Goal: Information Seeking & Learning: Learn about a topic

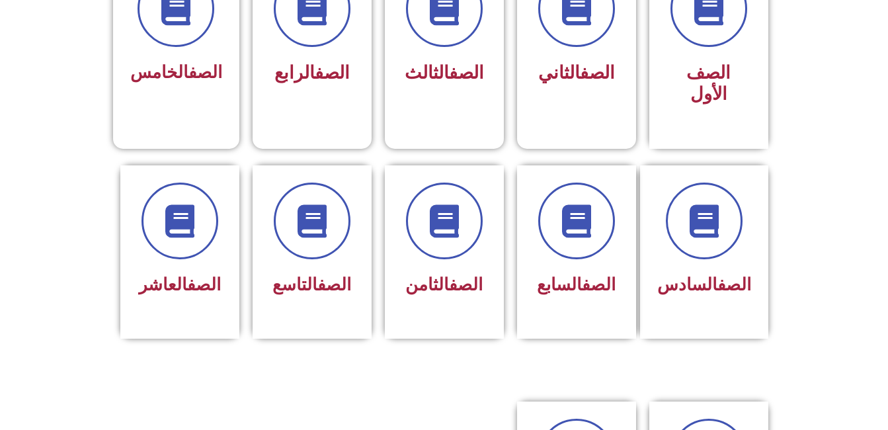
scroll to position [595, 0]
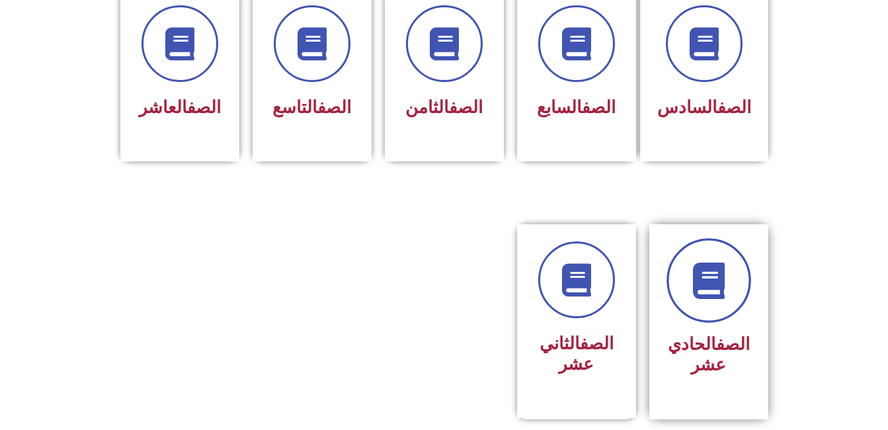
click at [703, 295] on link at bounding box center [708, 280] width 85 height 85
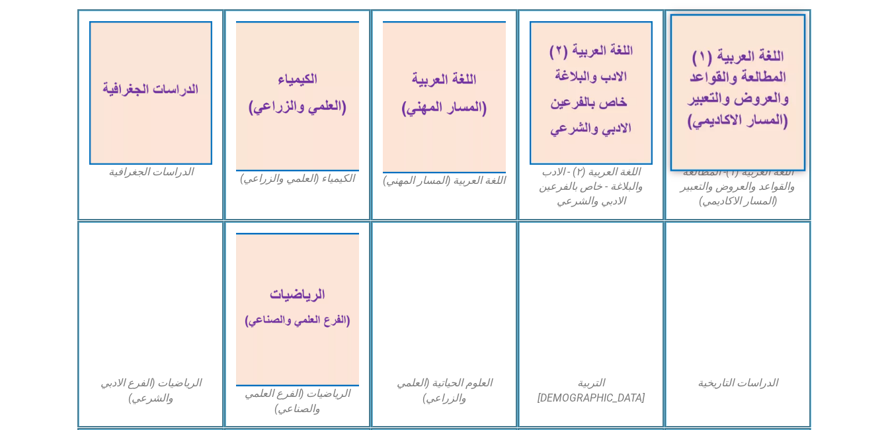
scroll to position [330, 0]
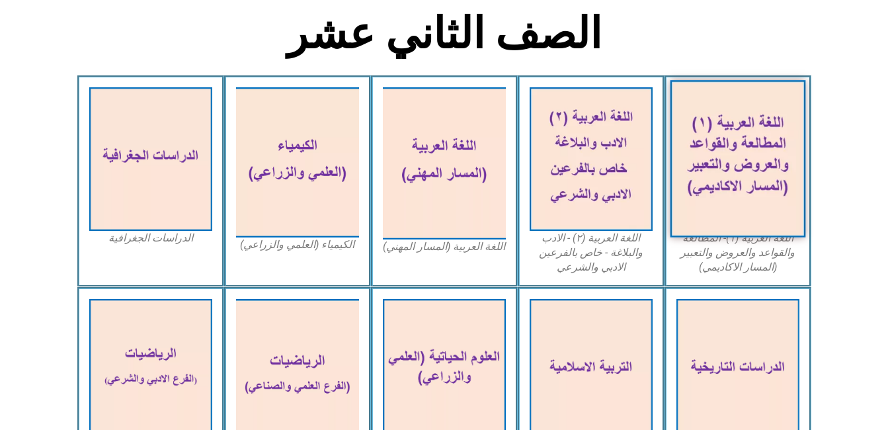
click at [711, 176] on img at bounding box center [737, 158] width 135 height 157
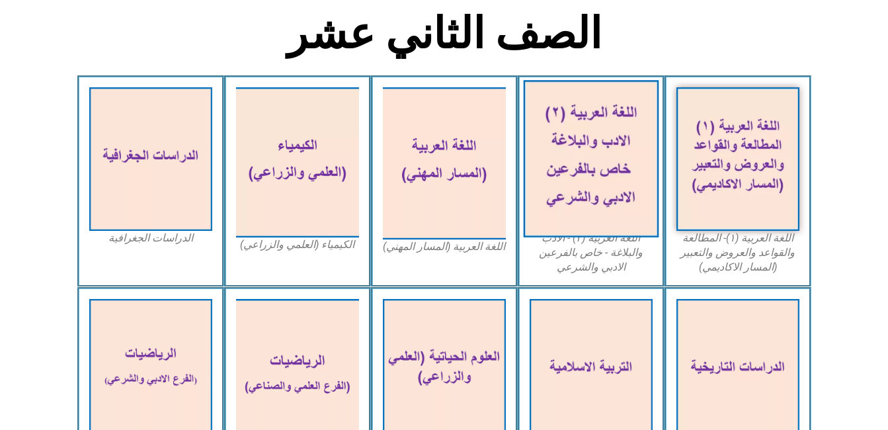
click at [615, 157] on img at bounding box center [590, 158] width 135 height 157
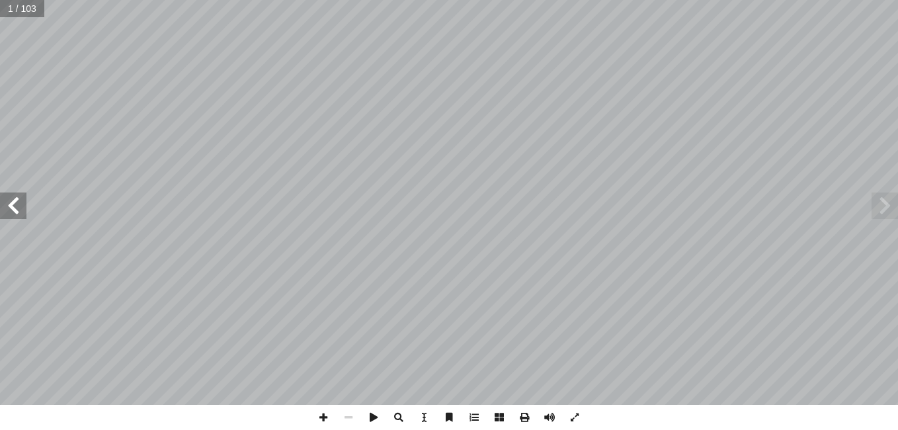
click at [885, 210] on span at bounding box center [884, 205] width 26 height 26
click at [11, 205] on span at bounding box center [13, 205] width 26 height 26
click at [18, 215] on span at bounding box center [13, 205] width 26 height 26
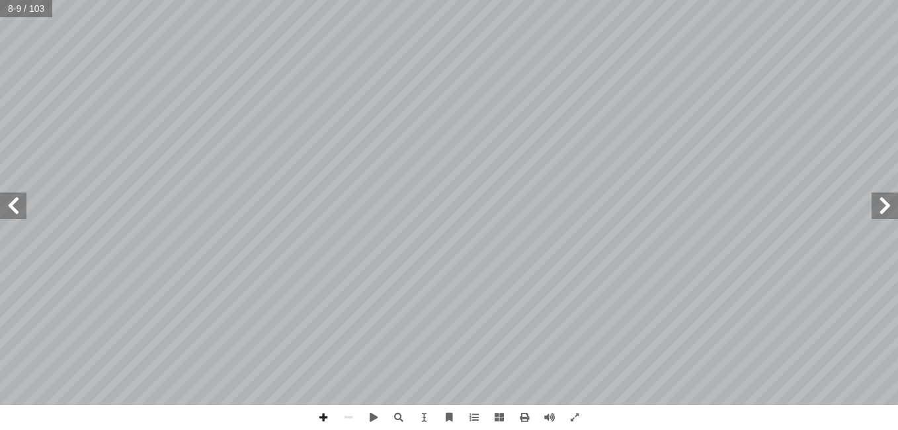
click at [18, 215] on span at bounding box center [13, 205] width 26 height 26
click at [22, 212] on span at bounding box center [13, 205] width 26 height 26
click at [21, 206] on span at bounding box center [13, 205] width 26 height 26
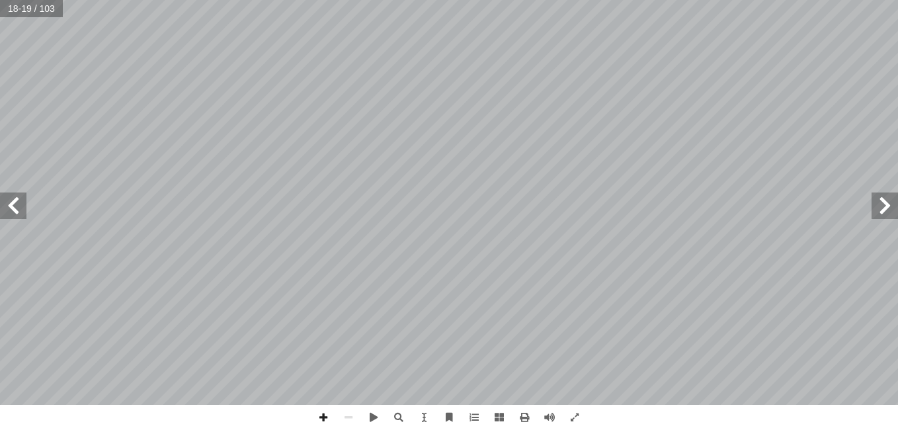
click at [21, 204] on span at bounding box center [13, 205] width 26 height 26
click at [16, 208] on span at bounding box center [13, 205] width 26 height 26
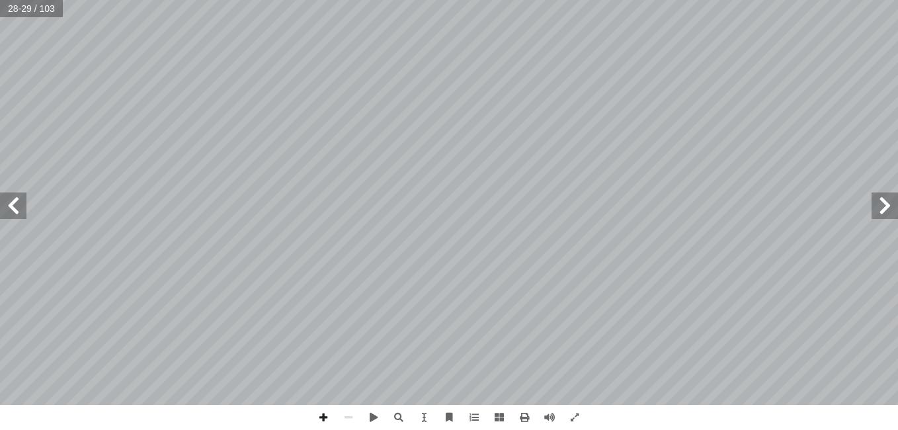
click at [16, 208] on span at bounding box center [13, 205] width 26 height 26
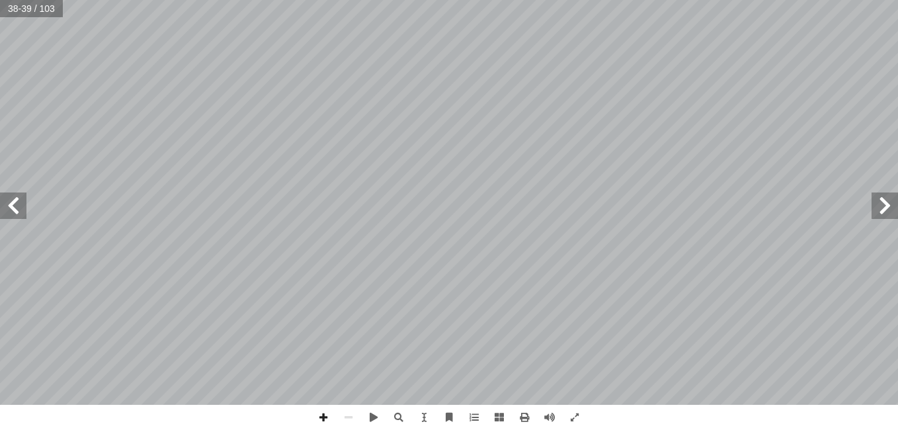
click at [16, 208] on span at bounding box center [13, 205] width 26 height 26
click at [17, 206] on span at bounding box center [13, 205] width 26 height 26
click at [17, 205] on span at bounding box center [13, 205] width 26 height 26
click at [24, 212] on span at bounding box center [13, 205] width 26 height 26
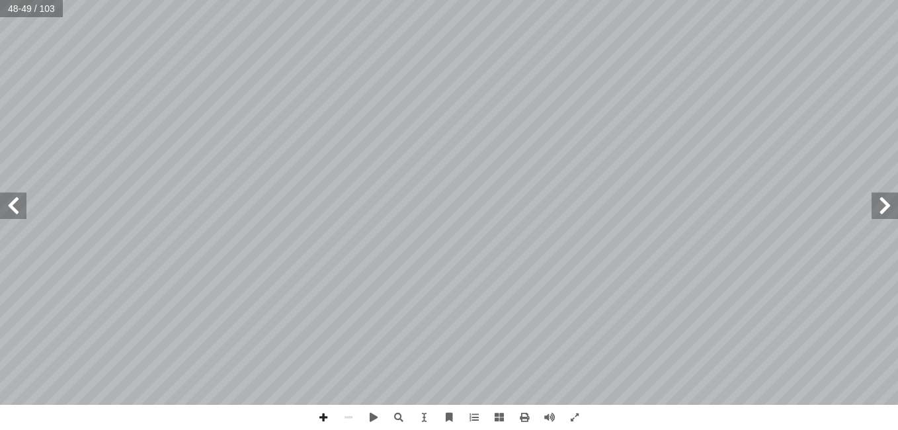
click at [24, 212] on span at bounding box center [13, 205] width 26 height 26
click at [7, 218] on span at bounding box center [13, 205] width 26 height 26
click at [374, 414] on span at bounding box center [373, 417] width 25 height 25
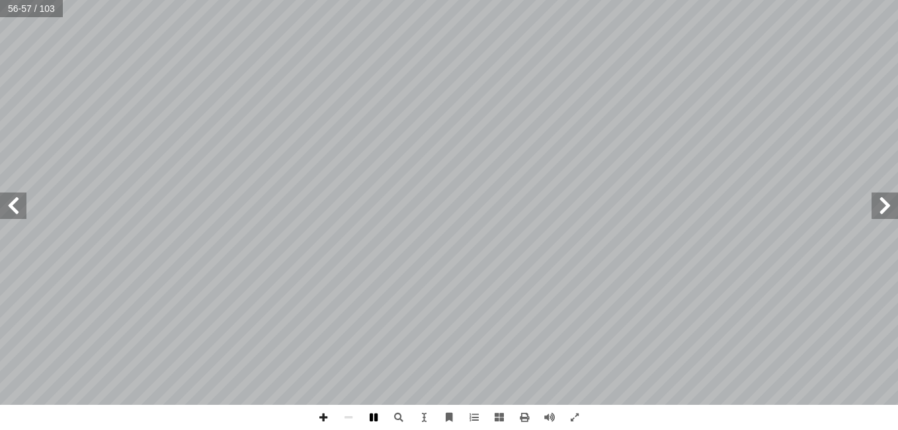
click at [374, 414] on span at bounding box center [373, 417] width 25 height 25
click at [14, 208] on span at bounding box center [13, 205] width 26 height 26
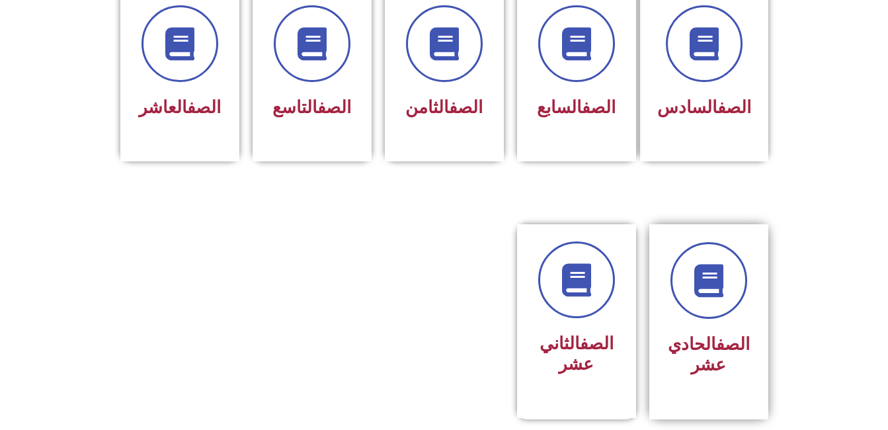
scroll to position [595, 0]
click at [688, 300] on div "الصف الحادي عشر" at bounding box center [708, 311] width 83 height 139
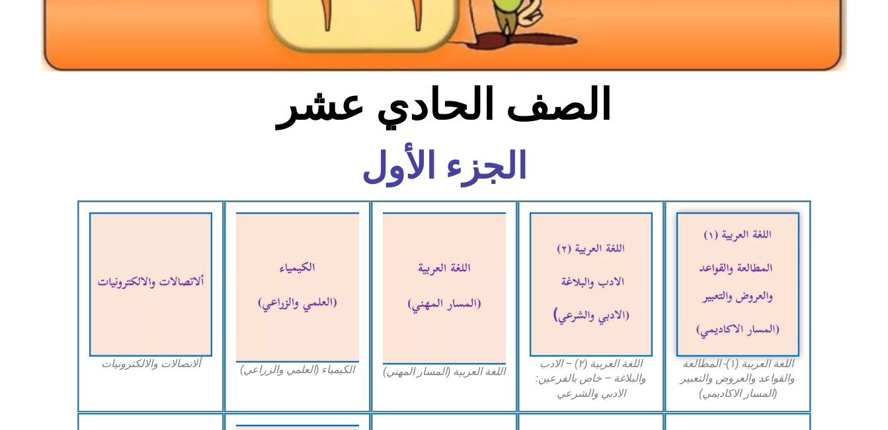
scroll to position [330, 0]
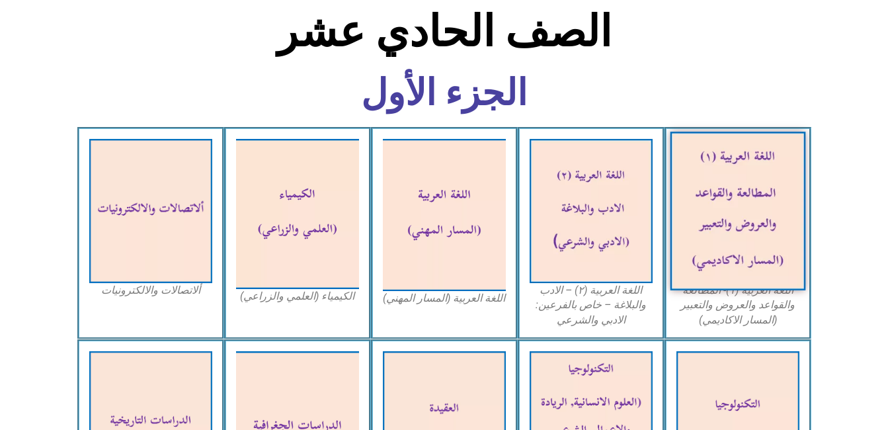
click at [752, 200] on img at bounding box center [737, 211] width 135 height 159
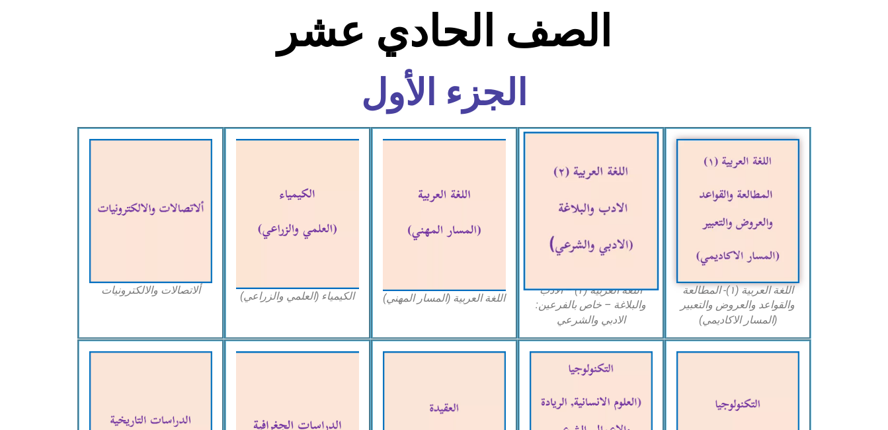
click at [616, 192] on img at bounding box center [590, 211] width 135 height 159
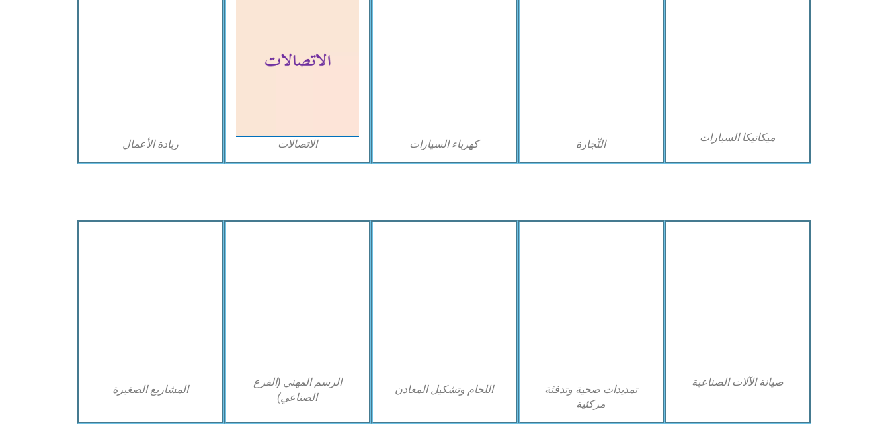
scroll to position [1652, 0]
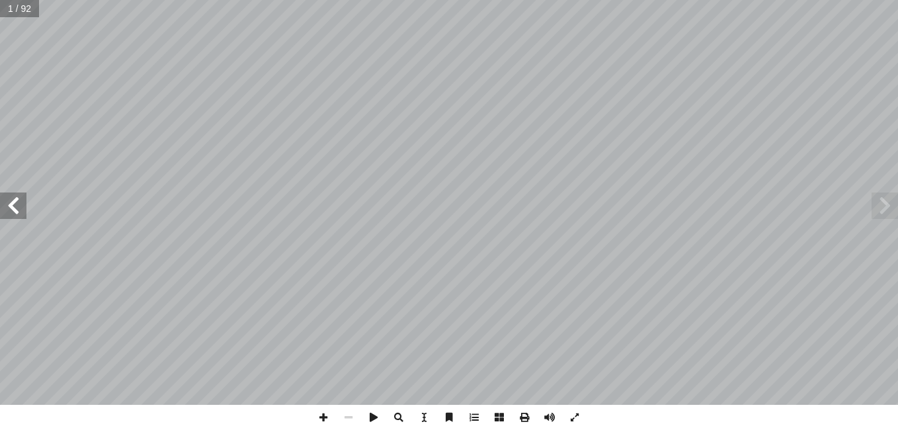
click at [7, 211] on span at bounding box center [13, 205] width 26 height 26
click at [7, 210] on span at bounding box center [13, 205] width 26 height 26
click at [400, 411] on span at bounding box center [398, 417] width 25 height 25
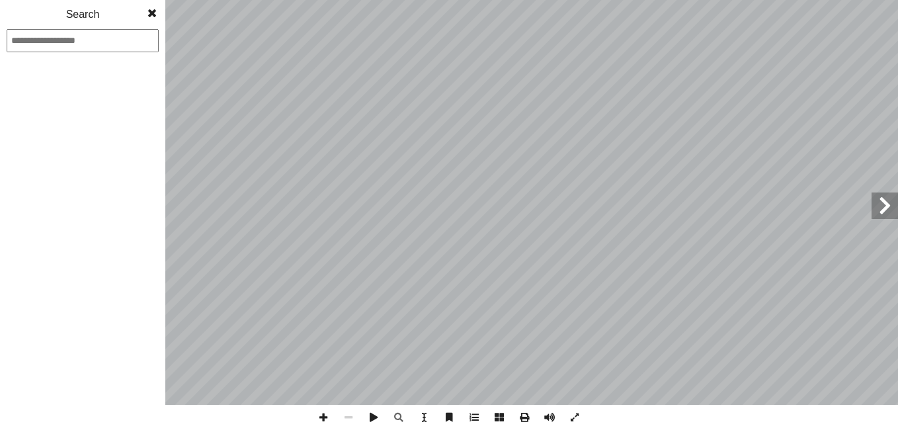
click at [143, 8] on span at bounding box center [152, 13] width 24 height 26
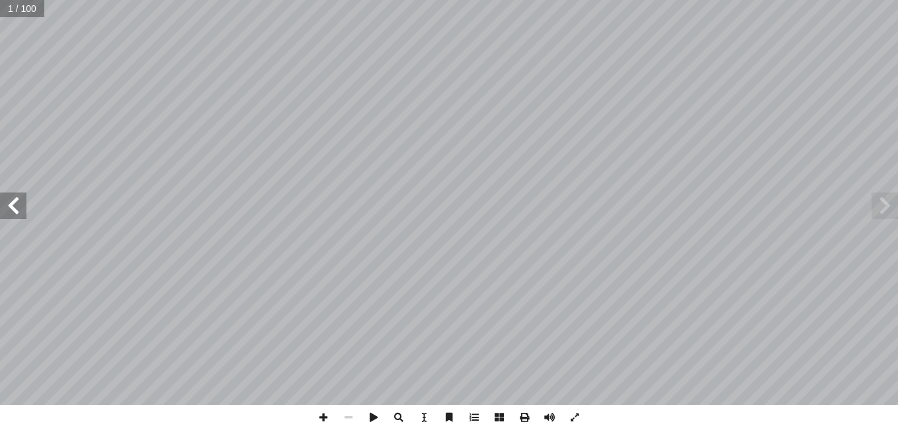
click at [22, 208] on span at bounding box center [13, 205] width 26 height 26
click at [21, 208] on span at bounding box center [13, 205] width 26 height 26
